Goal: Transaction & Acquisition: Purchase product/service

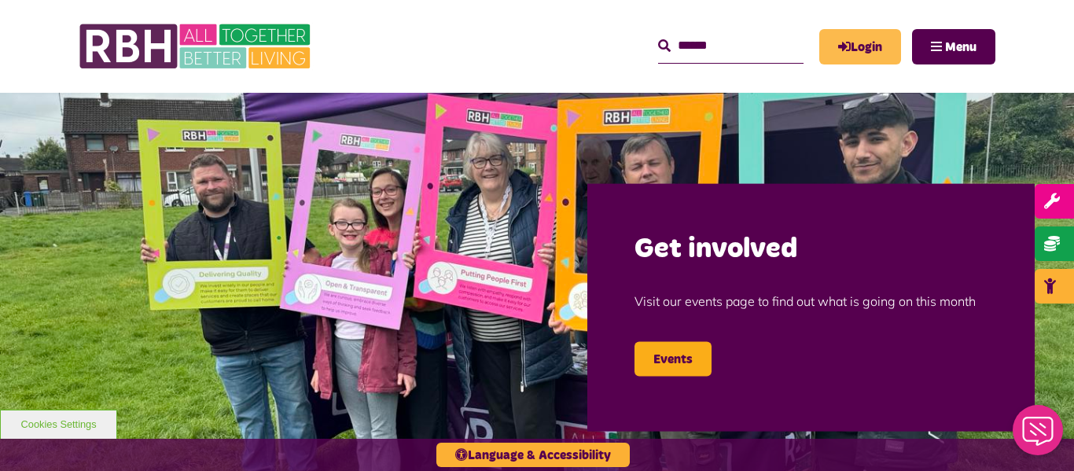
click at [871, 50] on link "Login" at bounding box center [861, 46] width 82 height 35
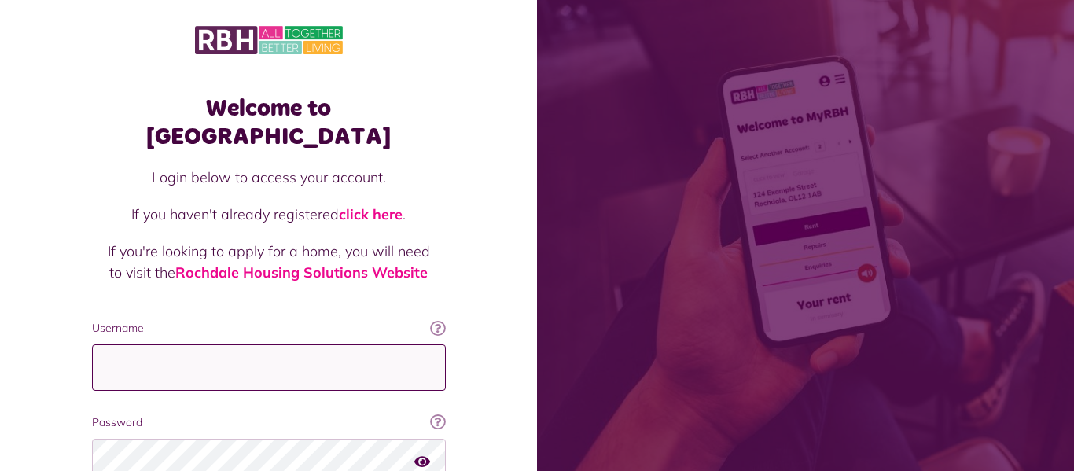
type input "**********"
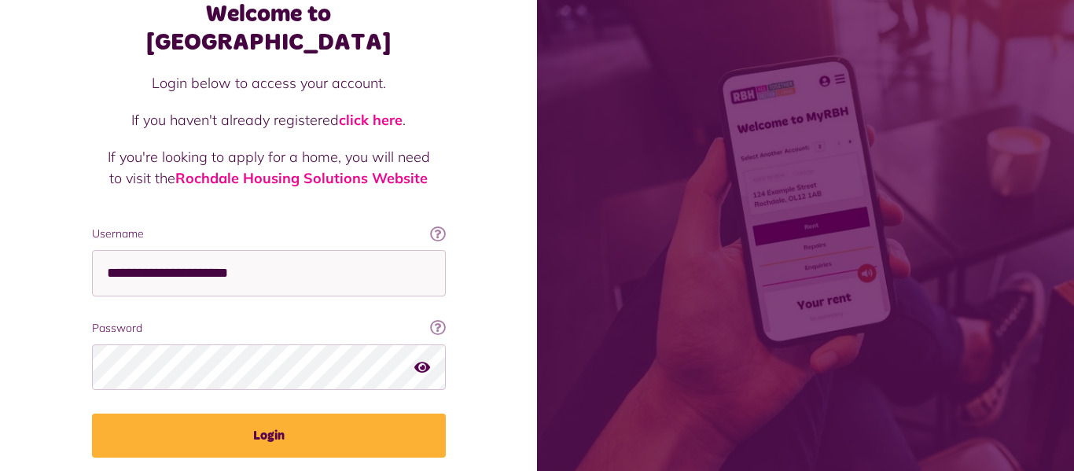
scroll to position [126, 0]
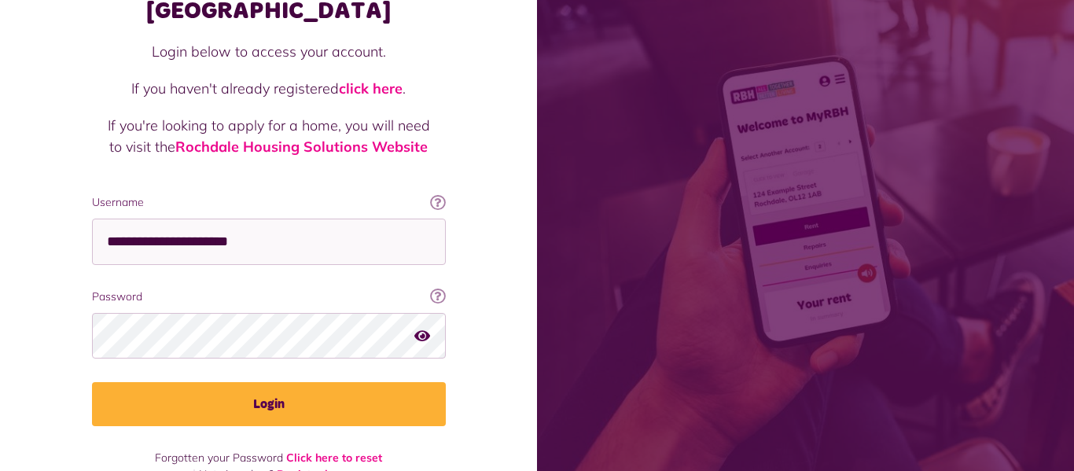
click at [419, 328] on icon "button" at bounding box center [422, 335] width 16 height 14
click at [419, 328] on icon "button" at bounding box center [423, 335] width 18 height 14
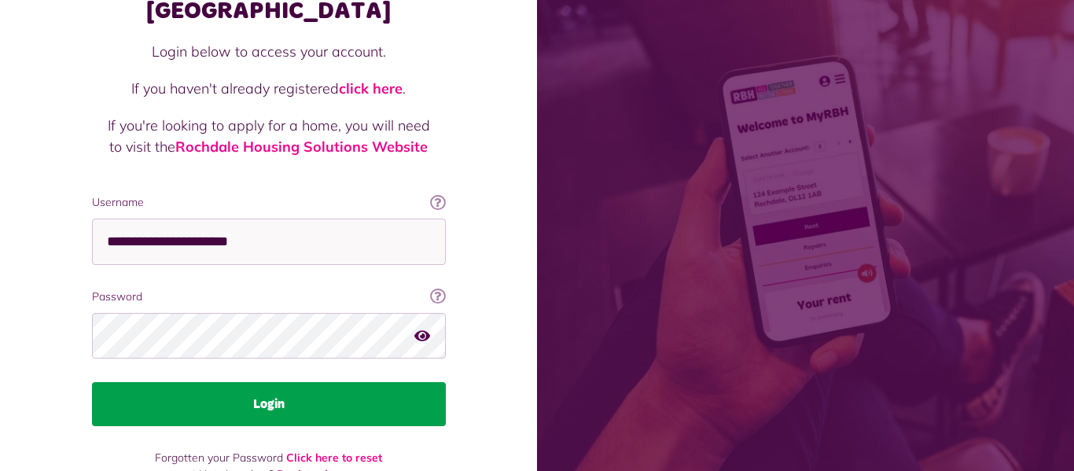
click at [302, 382] on button "Login" at bounding box center [269, 404] width 354 height 44
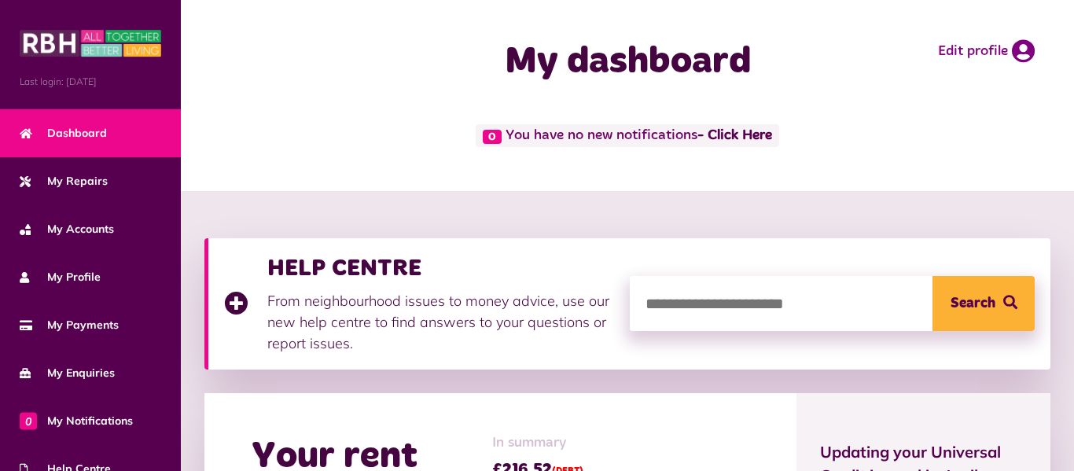
click at [965, 109] on div "My dashboard Edit profile" at bounding box center [627, 62] width 893 height 124
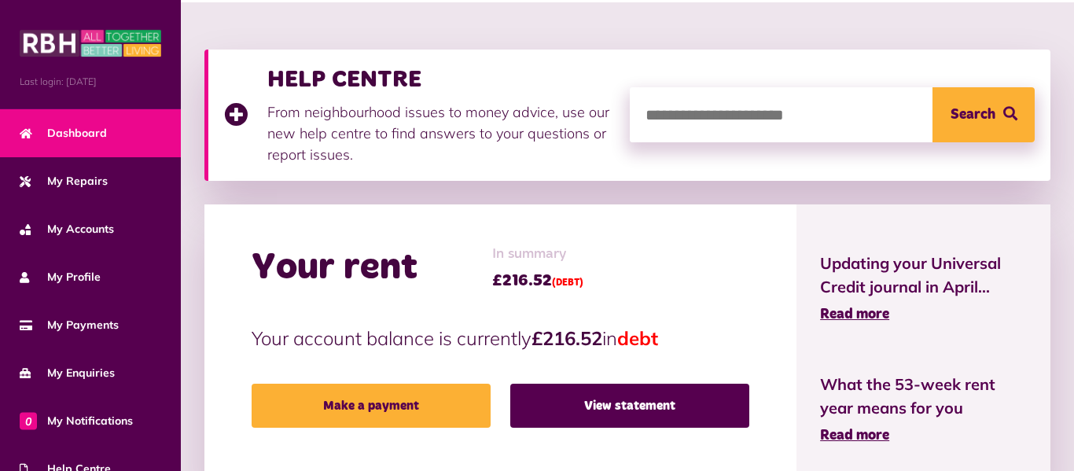
scroll to position [220, 0]
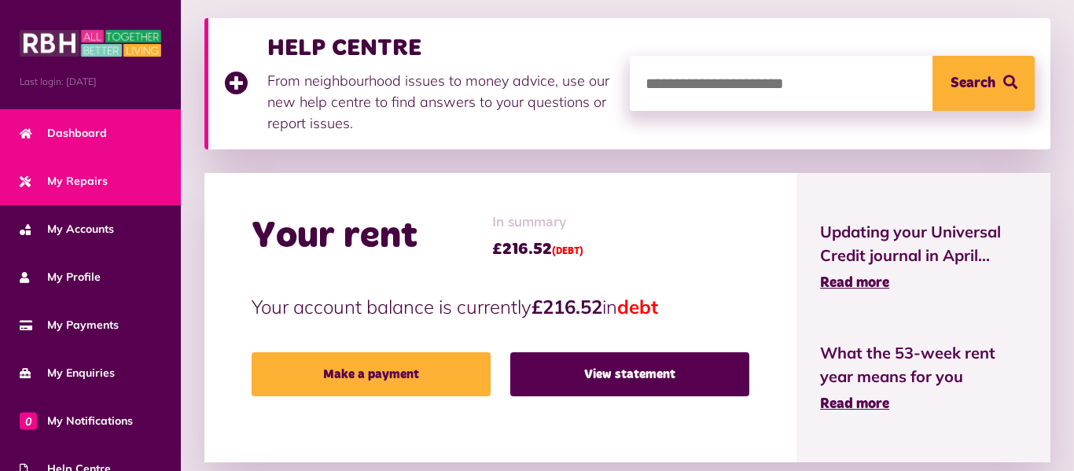
click at [84, 182] on span "My Repairs" at bounding box center [64, 181] width 88 height 17
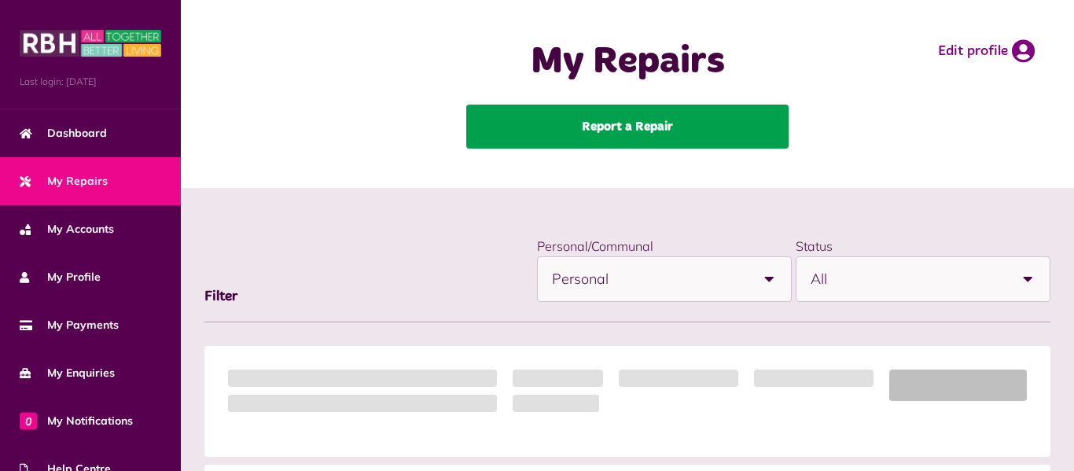
click at [638, 122] on link "Report a Repair" at bounding box center [627, 127] width 322 height 44
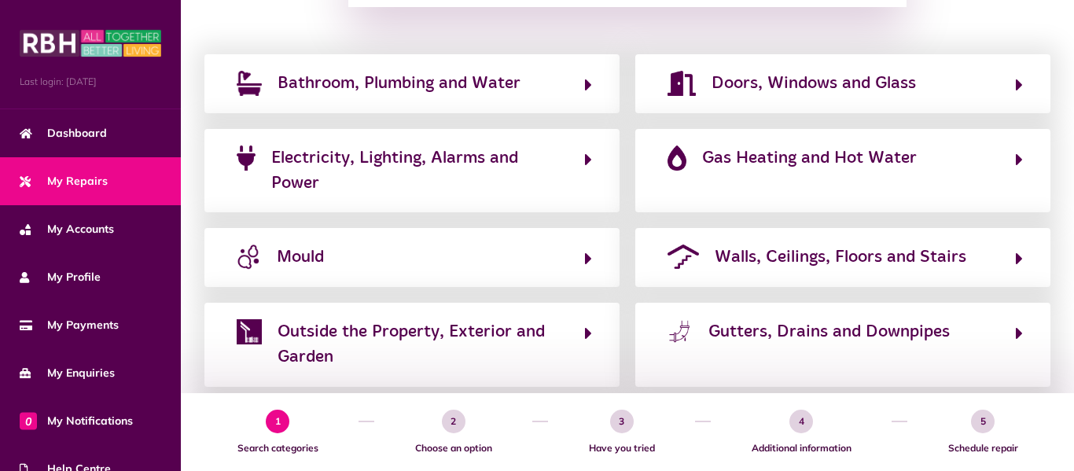
scroll to position [283, 0]
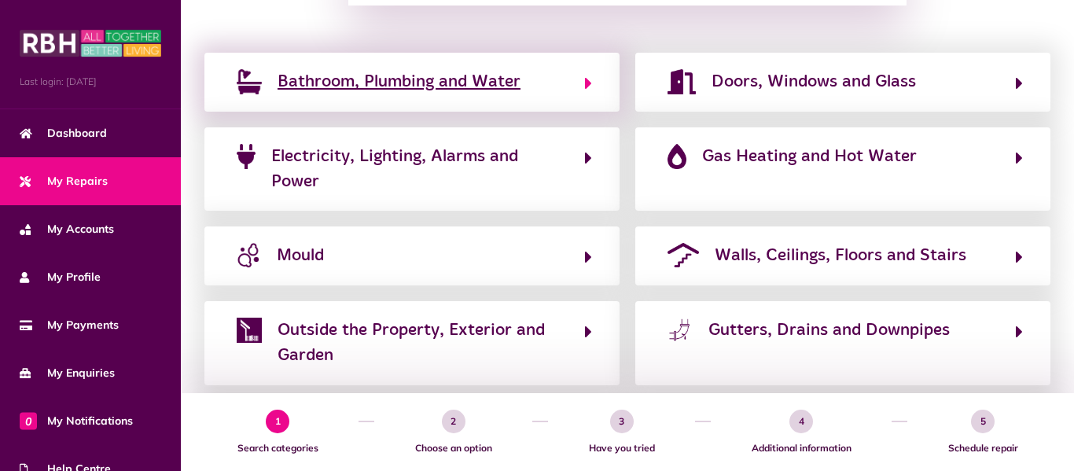
click at [498, 86] on span "Bathroom, Plumbing and Water" at bounding box center [399, 81] width 243 height 25
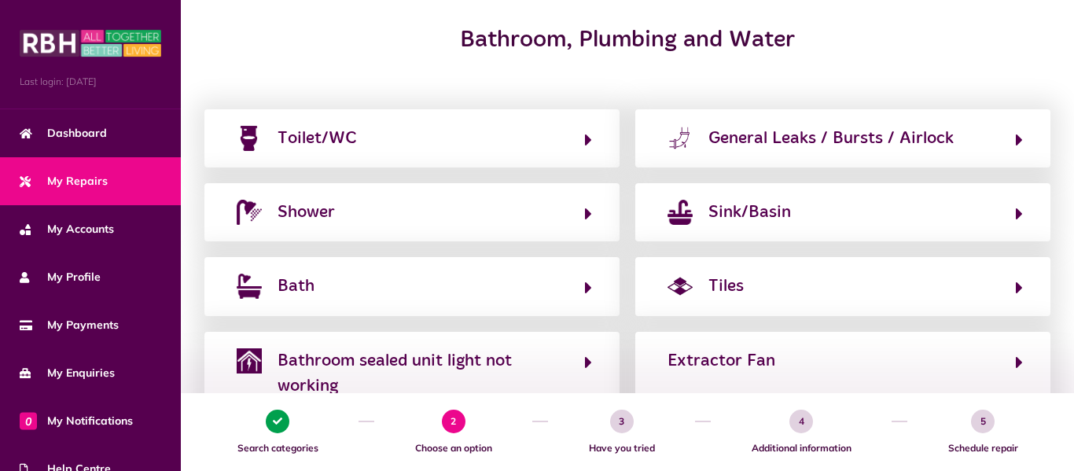
scroll to position [189, 0]
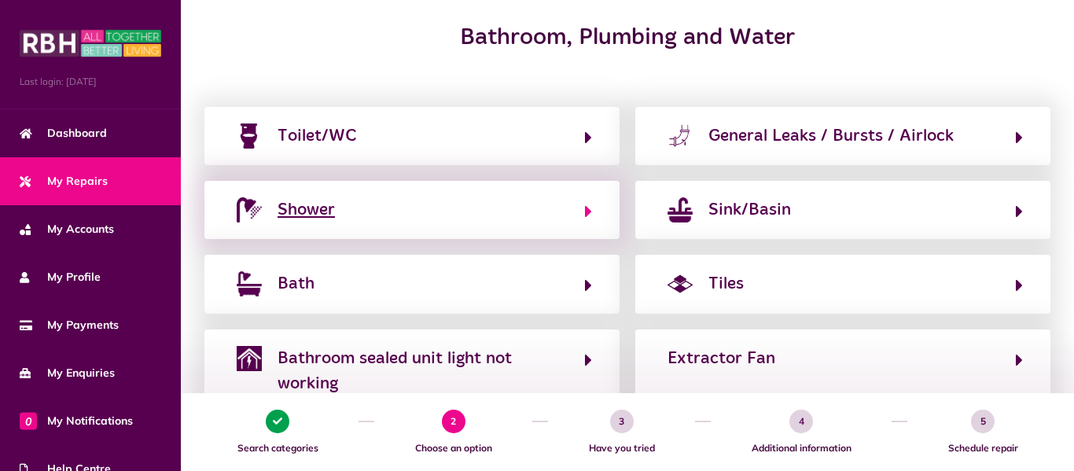
click at [573, 208] on button "Shower" at bounding box center [412, 210] width 360 height 27
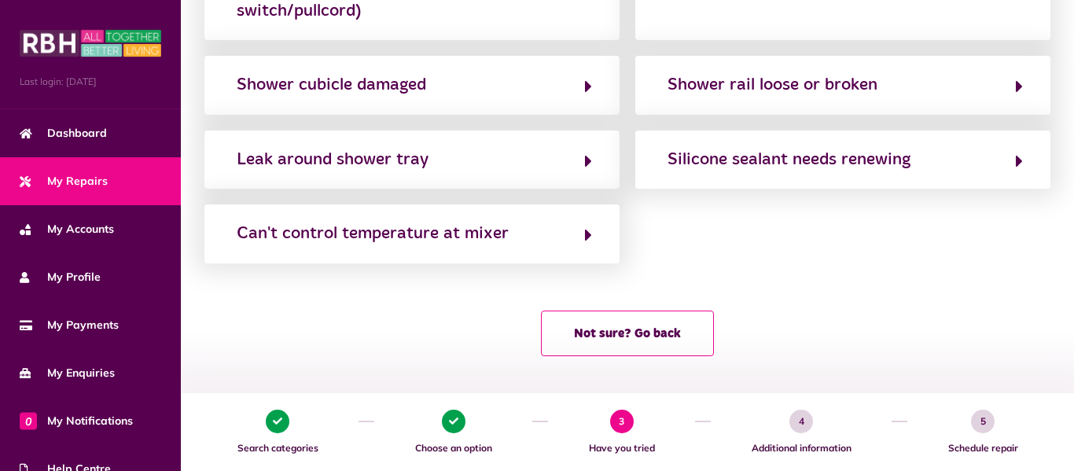
scroll to position [342, 0]
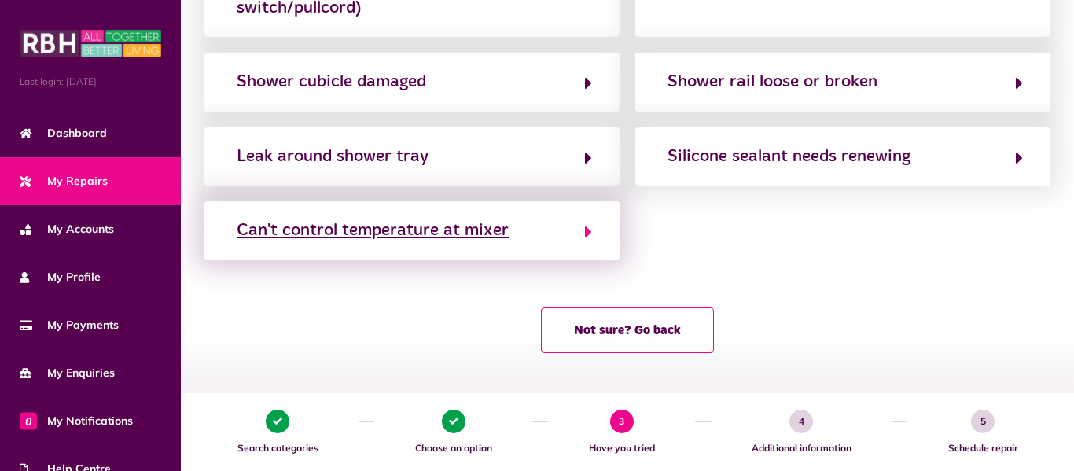
click at [474, 232] on div "Can't control temperature at mixer" at bounding box center [373, 230] width 272 height 25
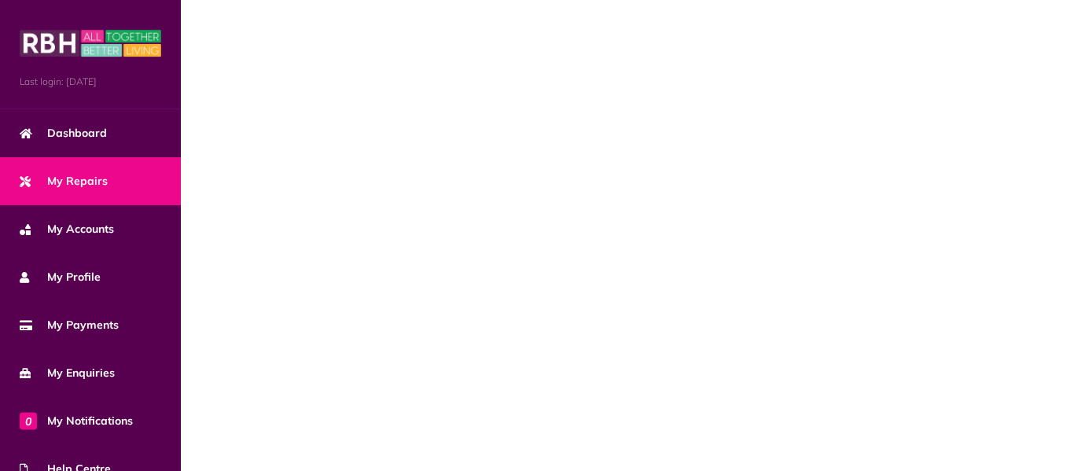
scroll to position [0, 0]
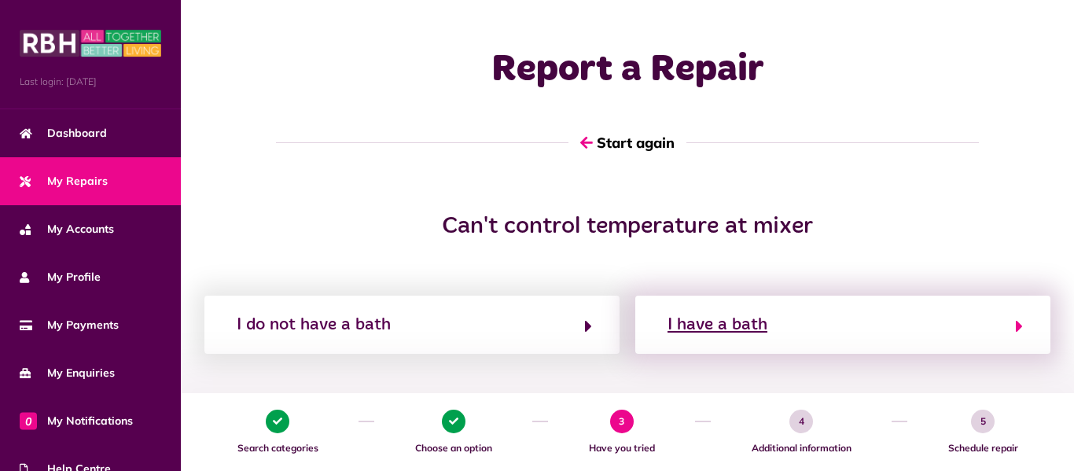
click at [784, 326] on button "I have a bath" at bounding box center [843, 324] width 360 height 27
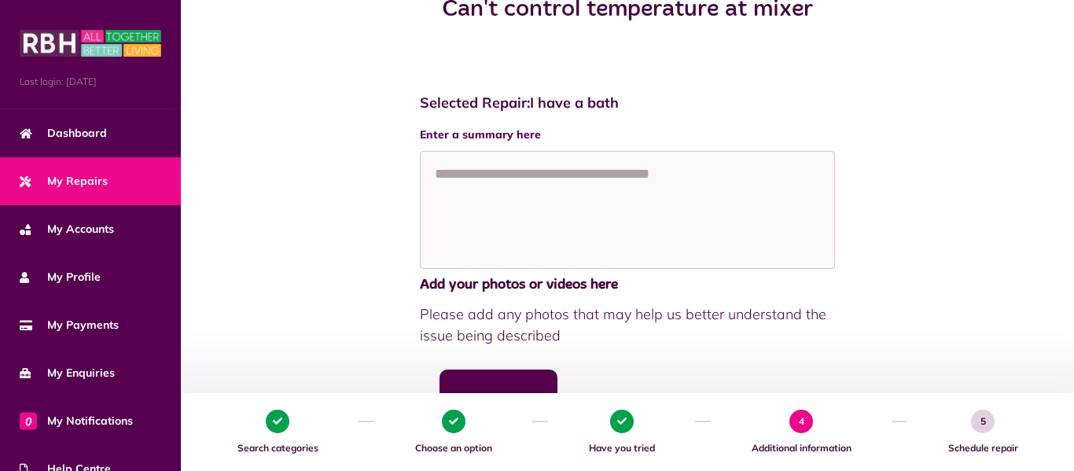
scroll to position [220, 0]
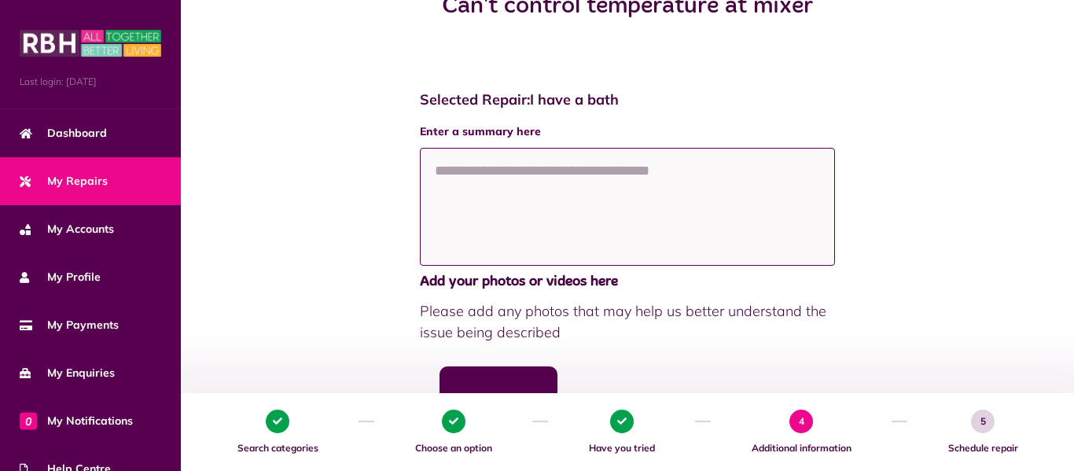
click at [438, 162] on textarea at bounding box center [627, 207] width 415 height 118
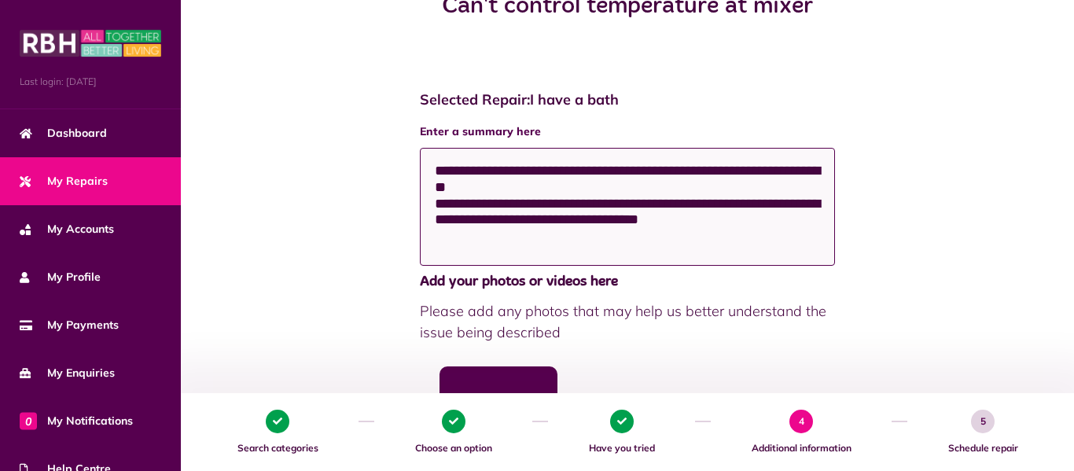
type textarea "**********"
click at [938, 223] on div "**********" at bounding box center [628, 392] width 862 height 633
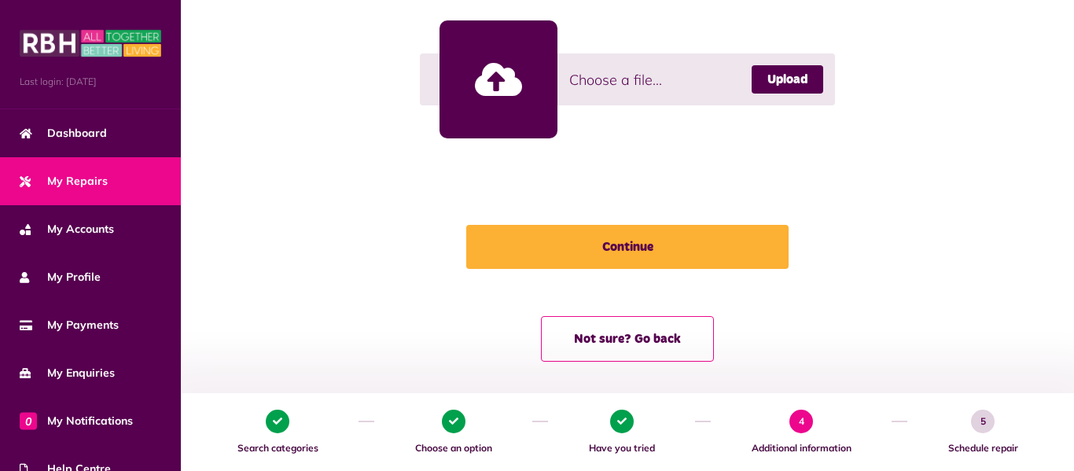
scroll to position [575, 0]
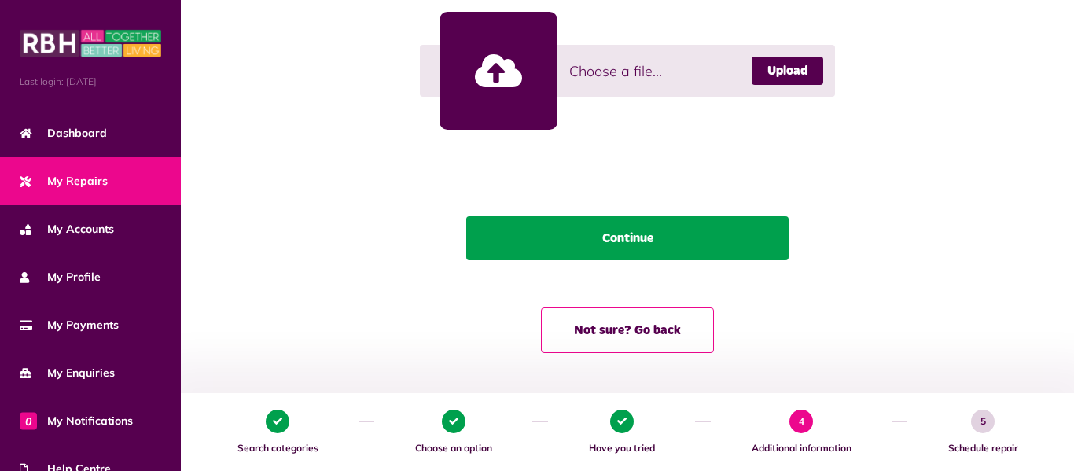
click at [647, 236] on button "Continue" at bounding box center [627, 238] width 322 height 44
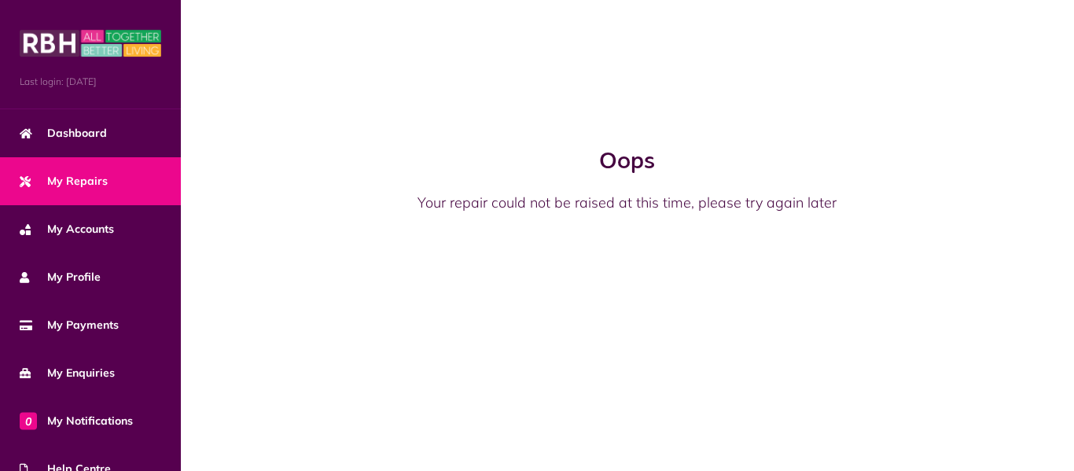
scroll to position [0, 0]
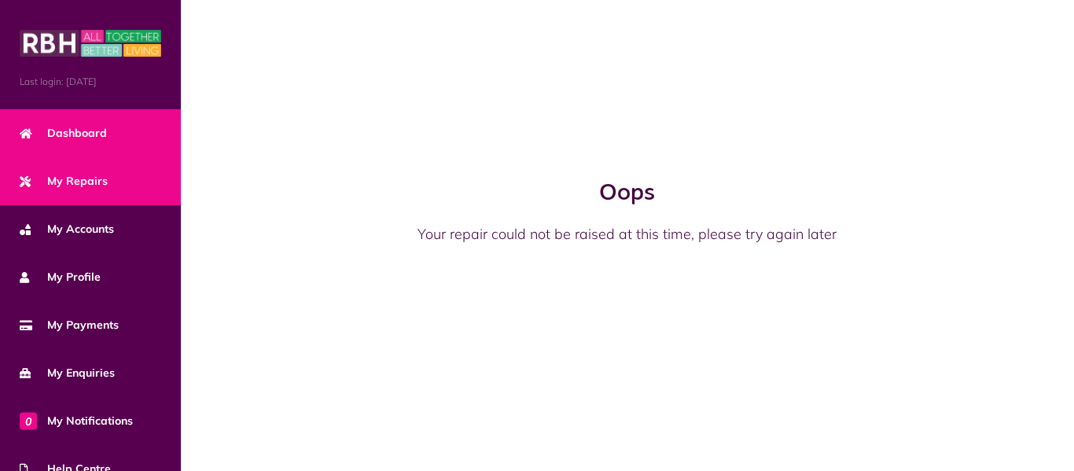
click at [86, 133] on span "Dashboard" at bounding box center [63, 133] width 87 height 17
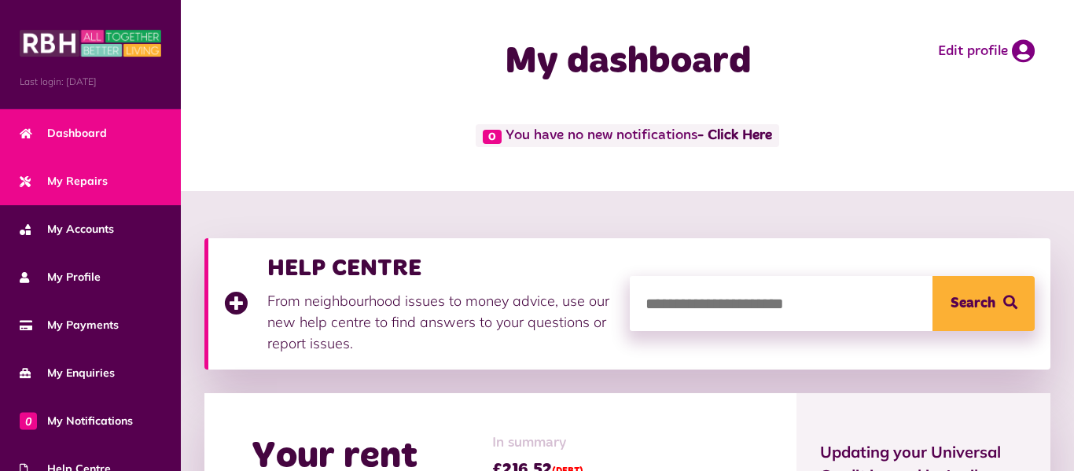
click at [91, 183] on span "My Repairs" at bounding box center [64, 181] width 88 height 17
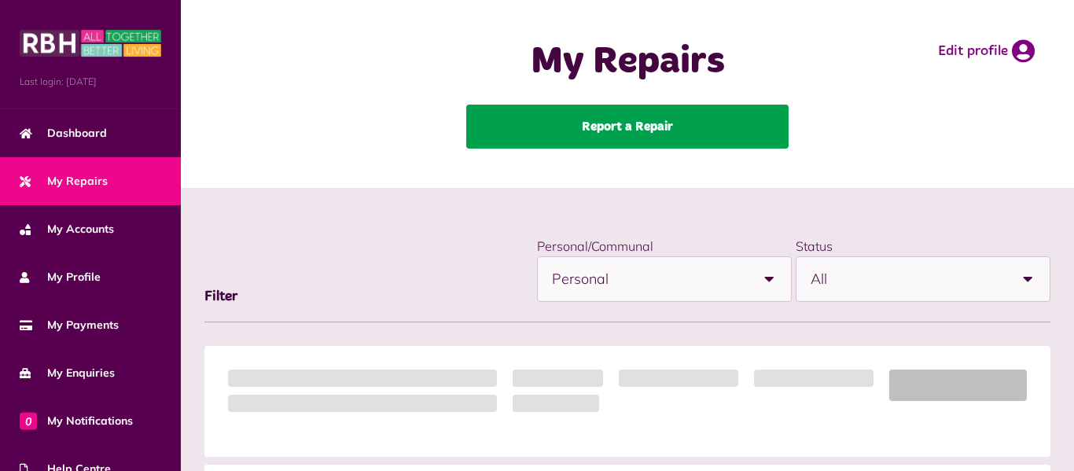
click at [640, 127] on link "Report a Repair" at bounding box center [627, 127] width 322 height 44
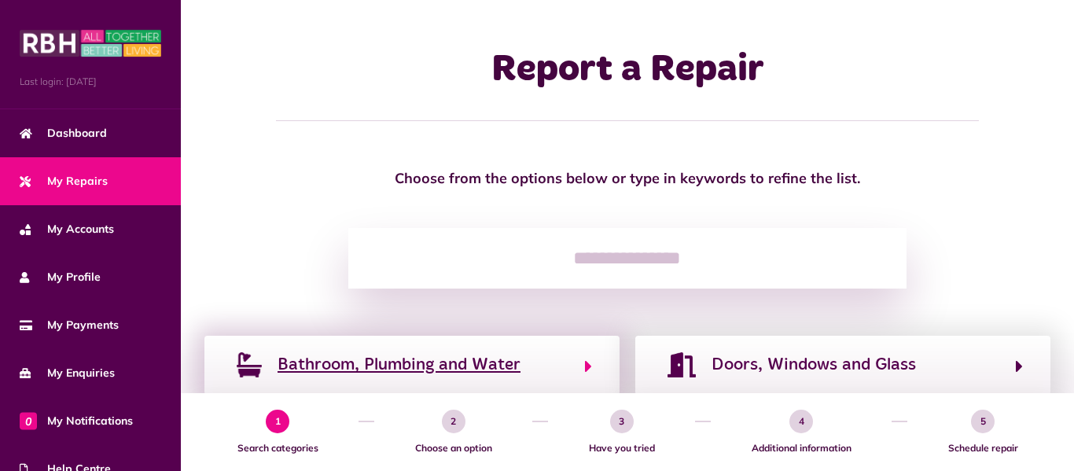
click at [492, 366] on span "Bathroom, Plumbing and Water" at bounding box center [399, 364] width 243 height 25
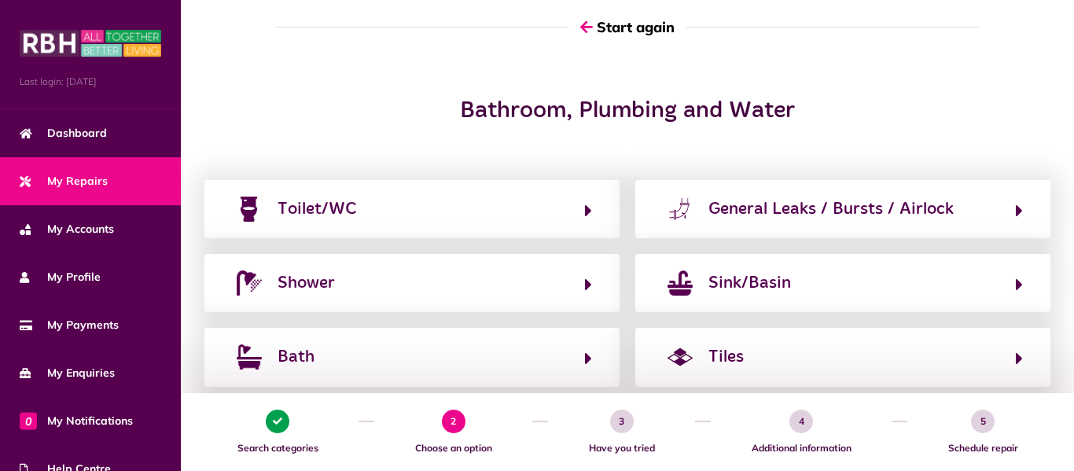
scroll to position [157, 0]
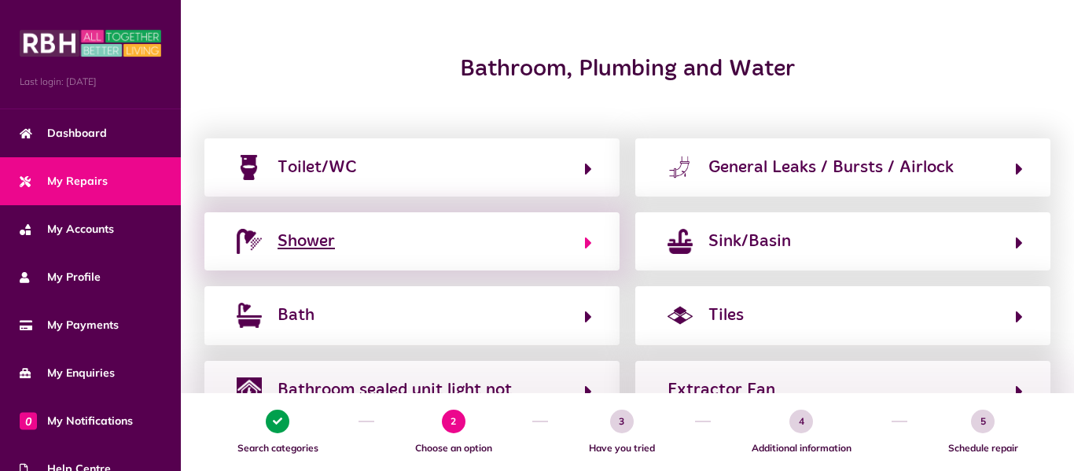
click at [587, 244] on icon "button" at bounding box center [588, 243] width 7 height 19
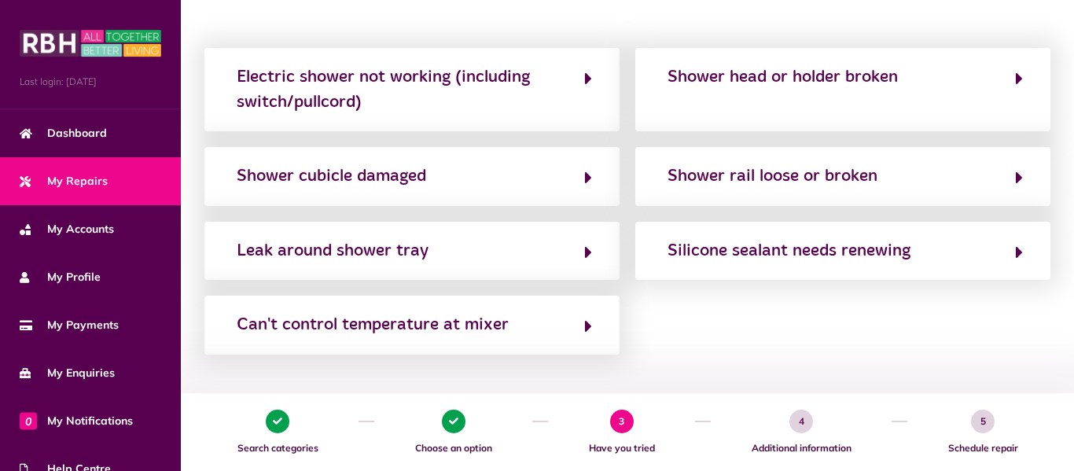
scroll to position [252, 0]
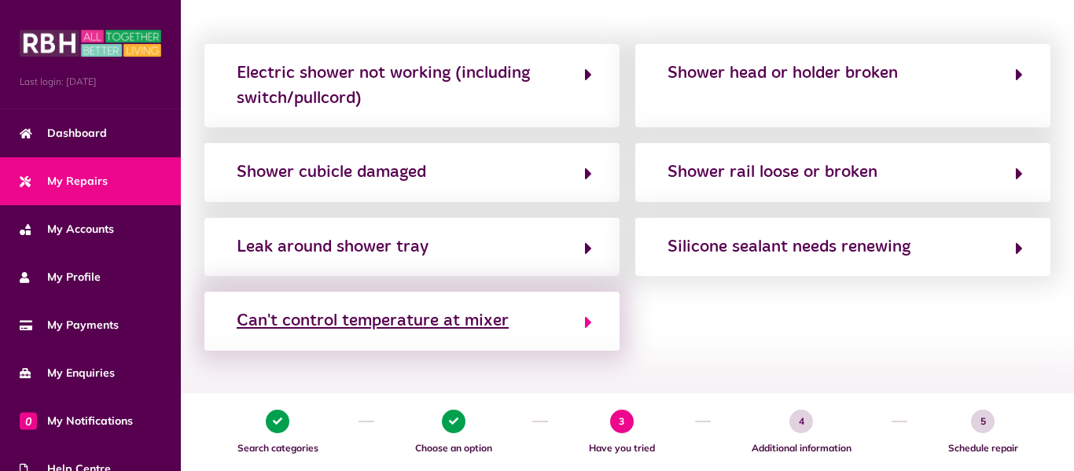
click at [473, 324] on div "Can't control temperature at mixer" at bounding box center [373, 320] width 272 height 25
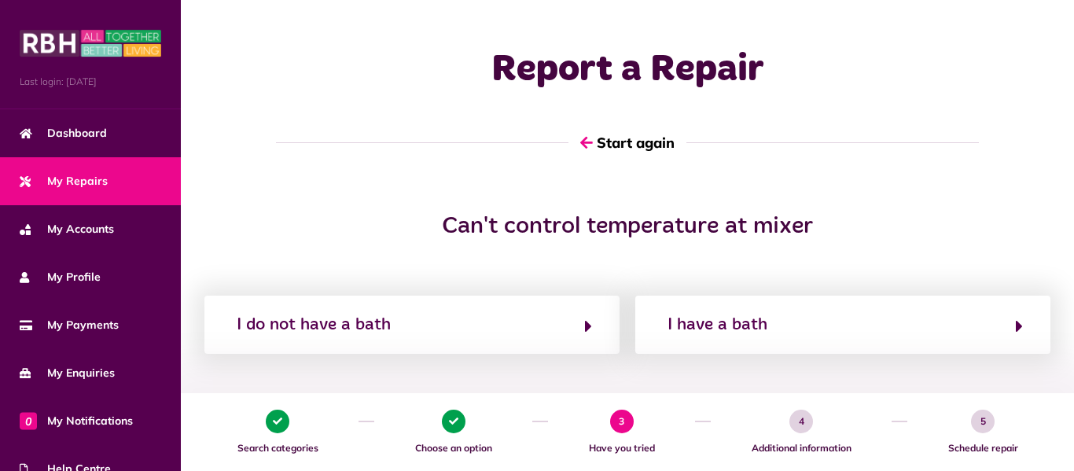
scroll to position [0, 0]
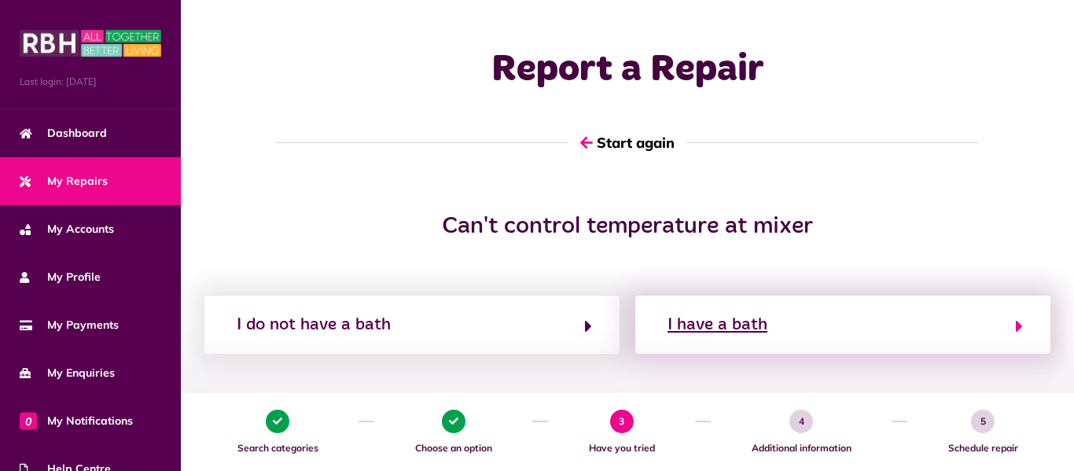
click at [745, 322] on div "I have a bath" at bounding box center [718, 324] width 100 height 25
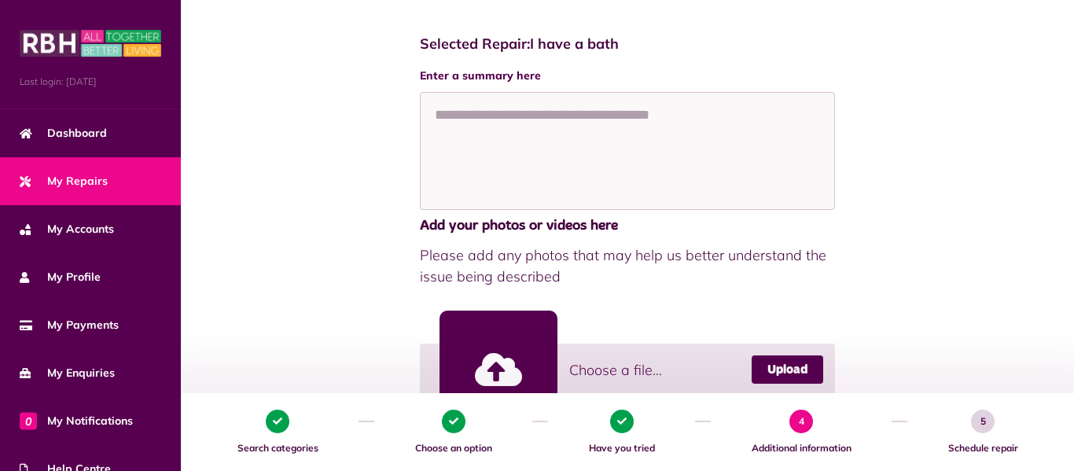
scroll to position [283, 0]
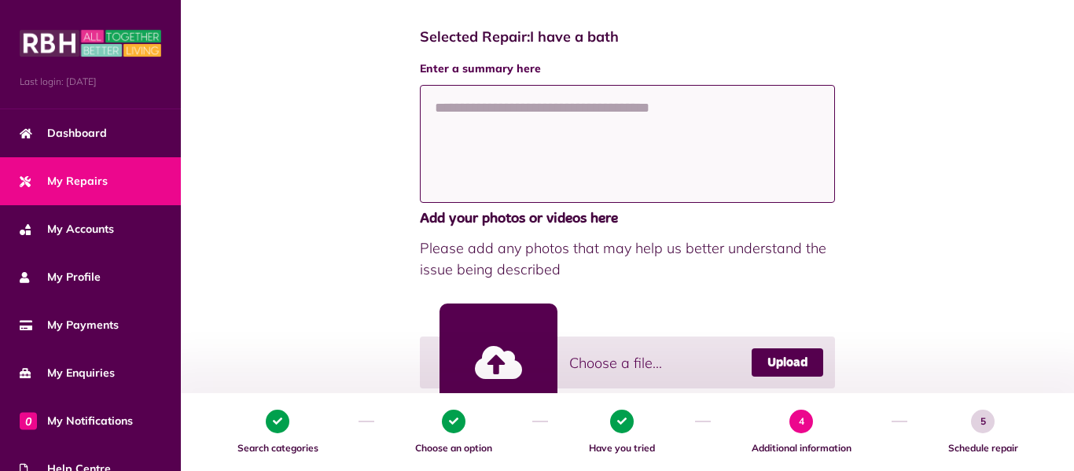
click at [441, 106] on textarea at bounding box center [627, 144] width 415 height 118
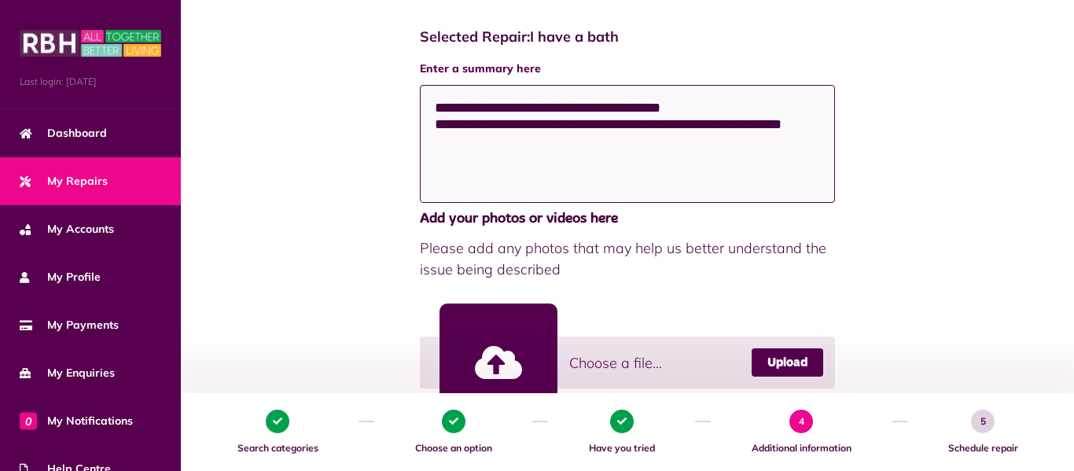
type textarea "**********"
click at [913, 172] on div "**********" at bounding box center [628, 329] width 862 height 633
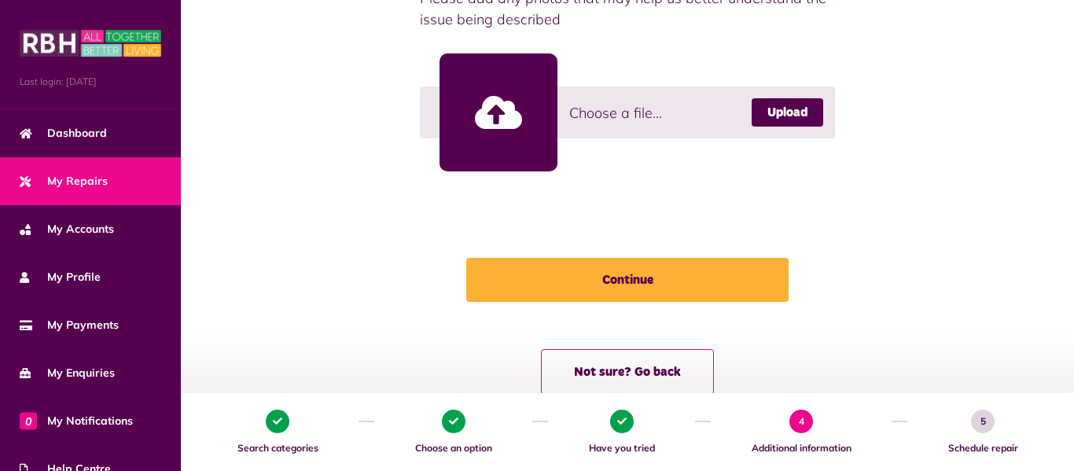
scroll to position [535, 0]
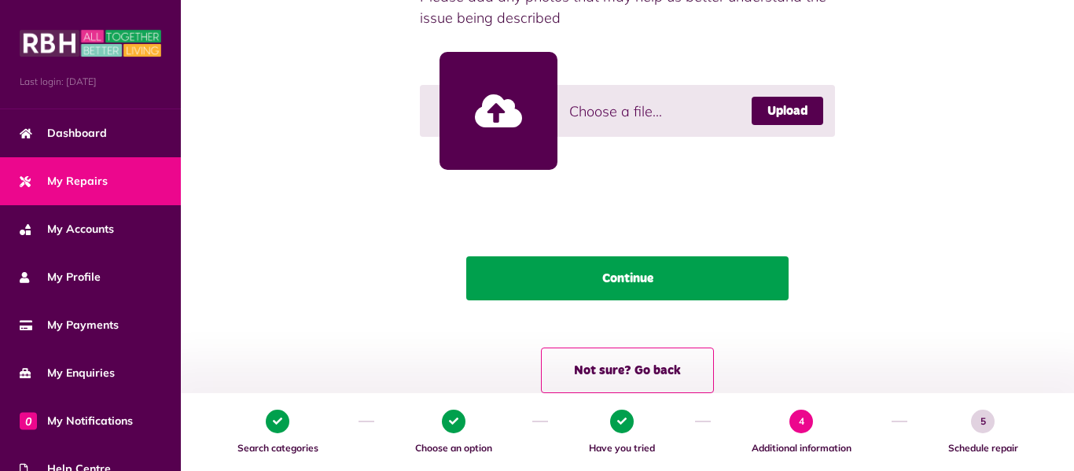
click at [651, 281] on button "Continue" at bounding box center [627, 278] width 322 height 44
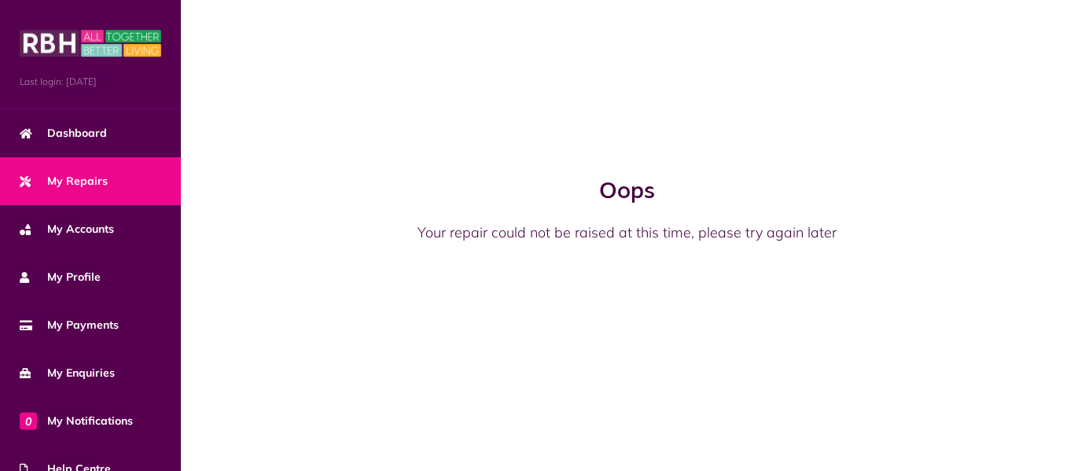
scroll to position [0, 0]
click at [352, 118] on div "Oops Your repair could not be raised at this time, please try again later" at bounding box center [627, 235] width 893 height 471
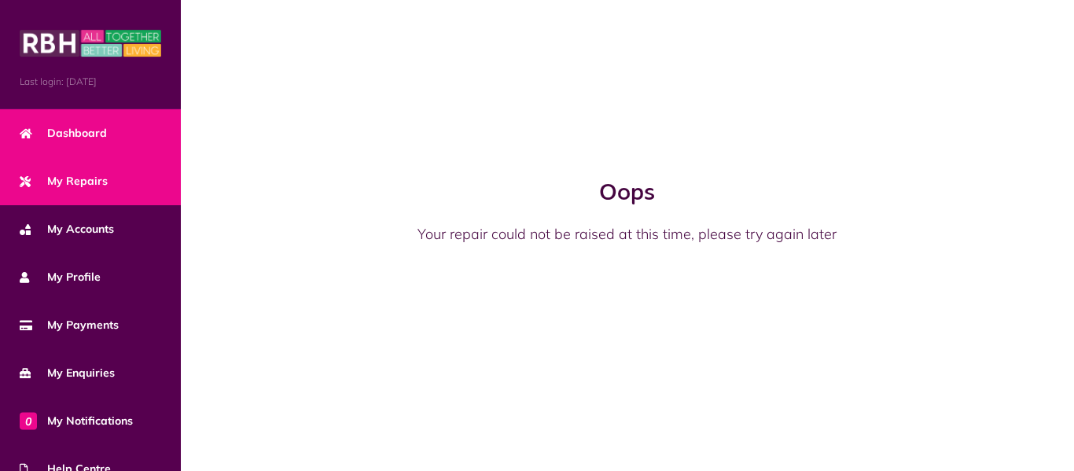
click at [92, 136] on span "Dashboard" at bounding box center [63, 133] width 87 height 17
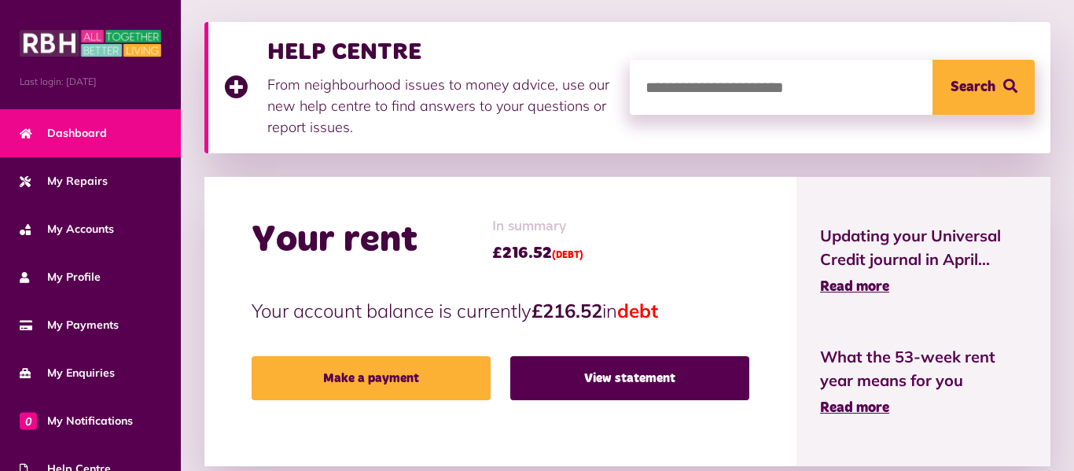
scroll to position [220, 0]
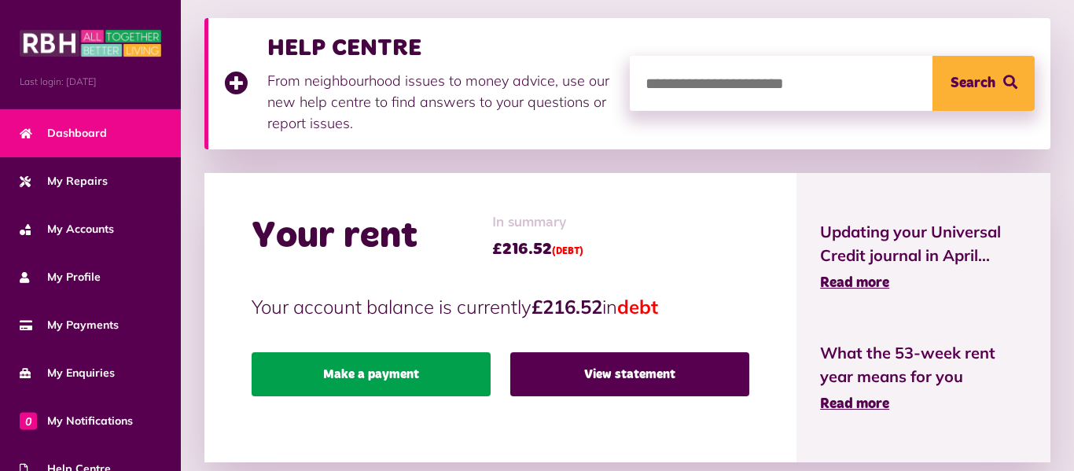
click at [422, 376] on link "Make a payment" at bounding box center [371, 374] width 239 height 44
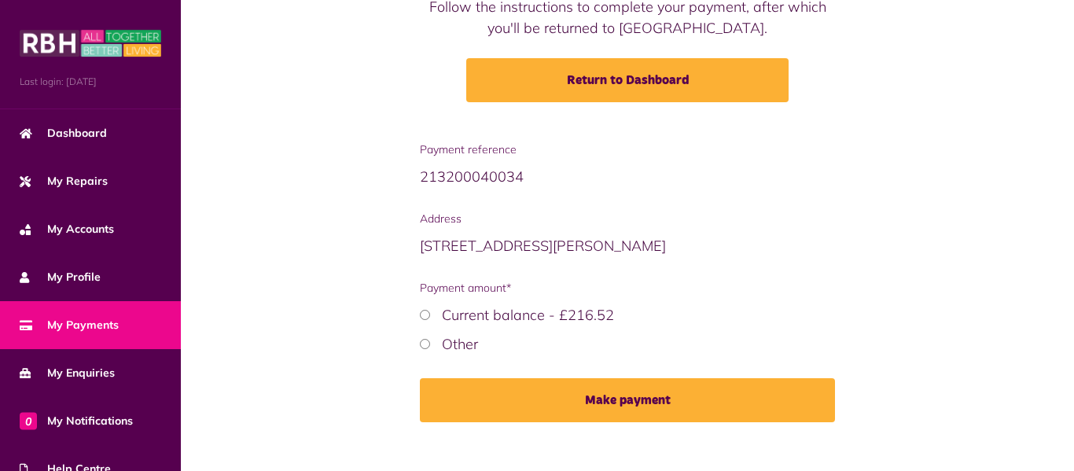
scroll to position [202, 0]
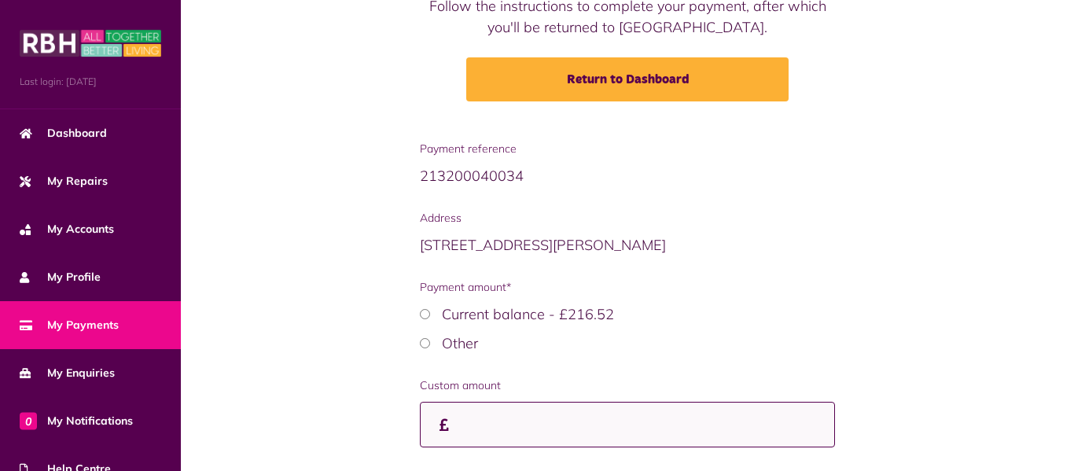
click at [459, 402] on input "Custom amount" at bounding box center [627, 425] width 415 height 46
type input "**"
click at [359, 397] on div "Payment reference 213200040034 Address [STREET_ADDRESS][PERSON_NAME] Payment am…" at bounding box center [628, 340] width 862 height 399
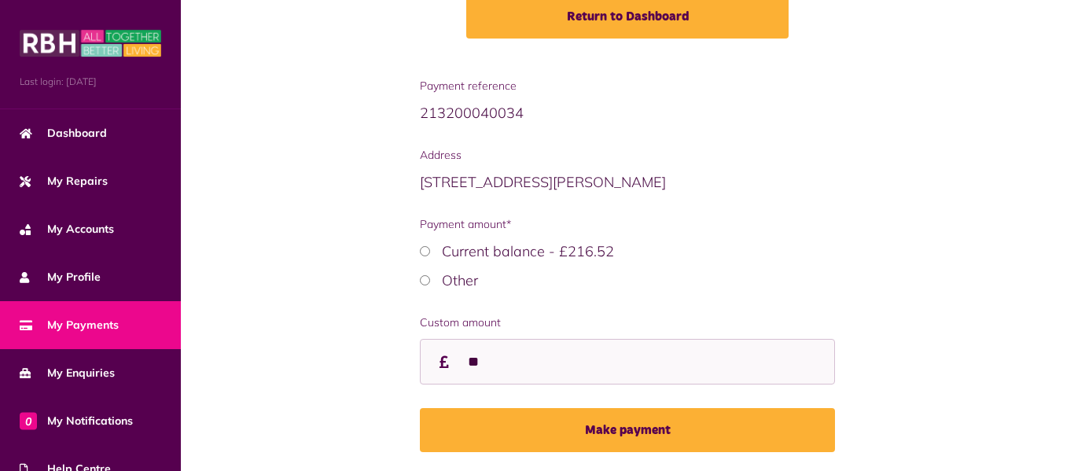
scroll to position [296, 0]
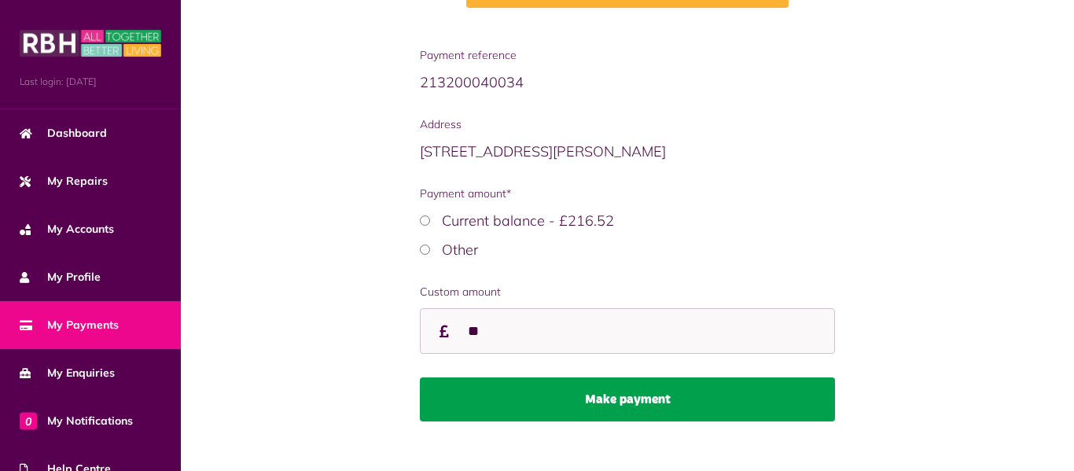
click at [560, 381] on button "Make payment" at bounding box center [627, 400] width 415 height 44
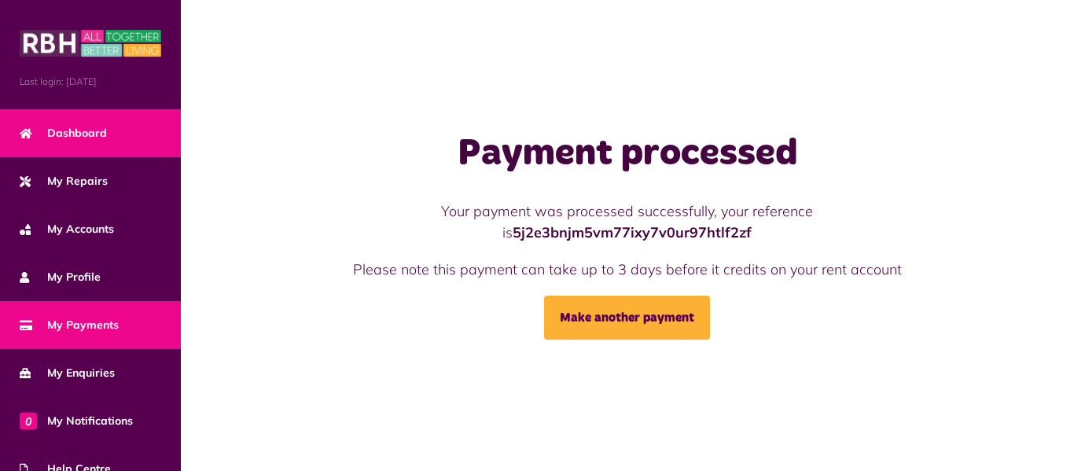
click at [120, 123] on link "Dashboard" at bounding box center [90, 133] width 181 height 48
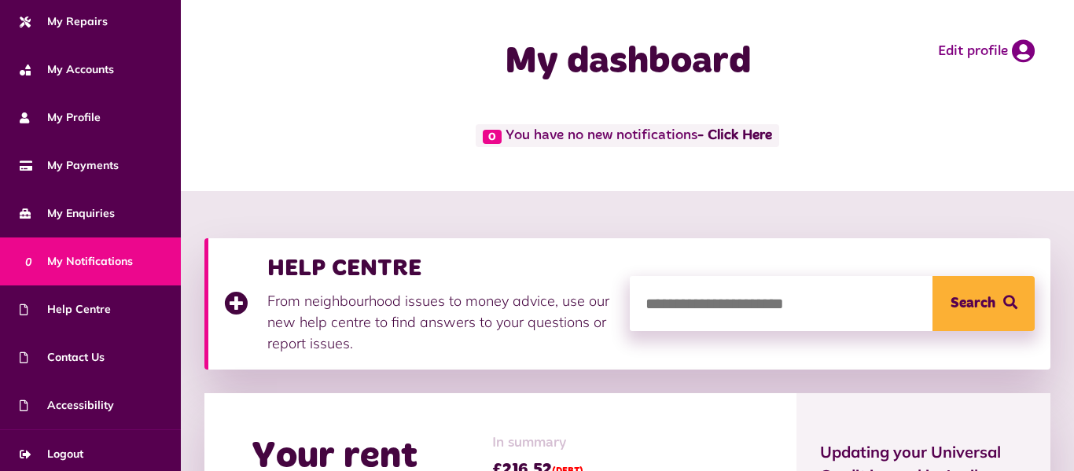
scroll to position [167, 0]
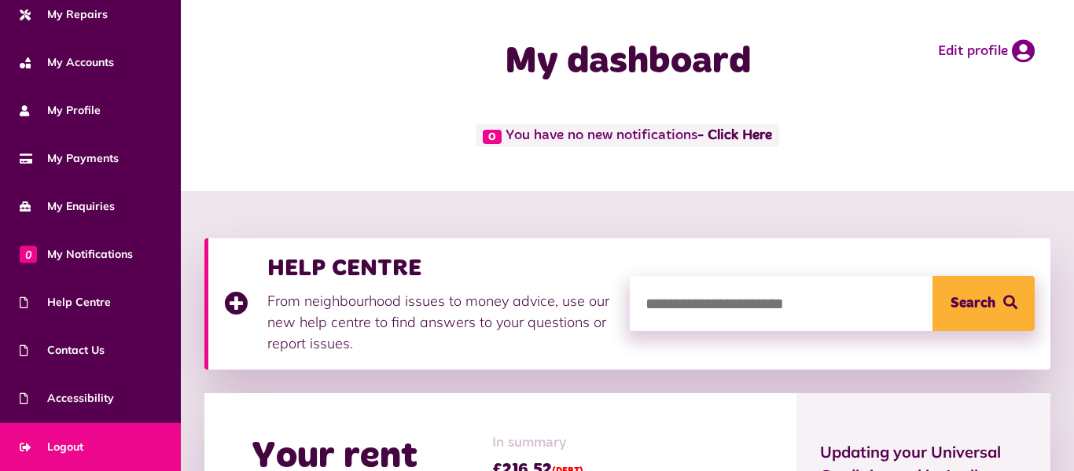
click at [116, 433] on link "Logout" at bounding box center [90, 447] width 181 height 48
